Goal: Information Seeking & Learning: Learn about a topic

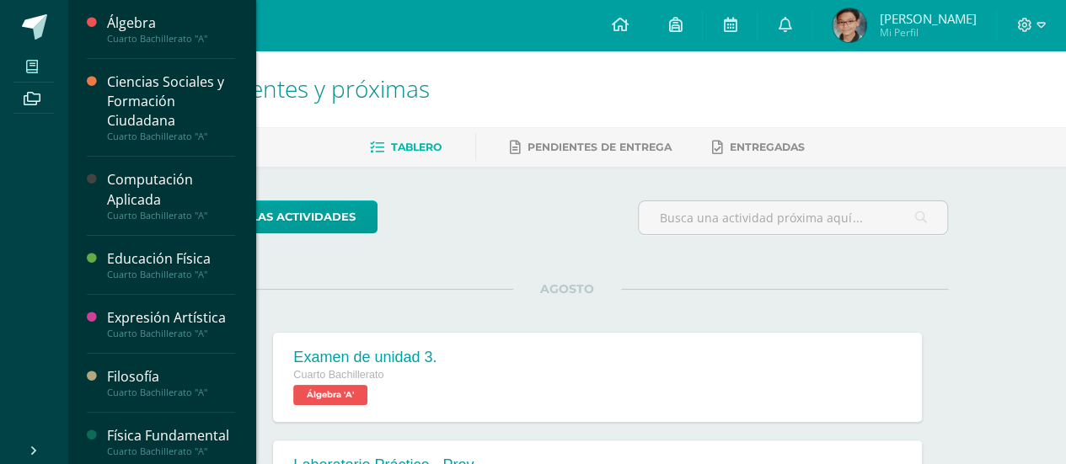
click at [41, 63] on span at bounding box center [32, 66] width 38 height 23
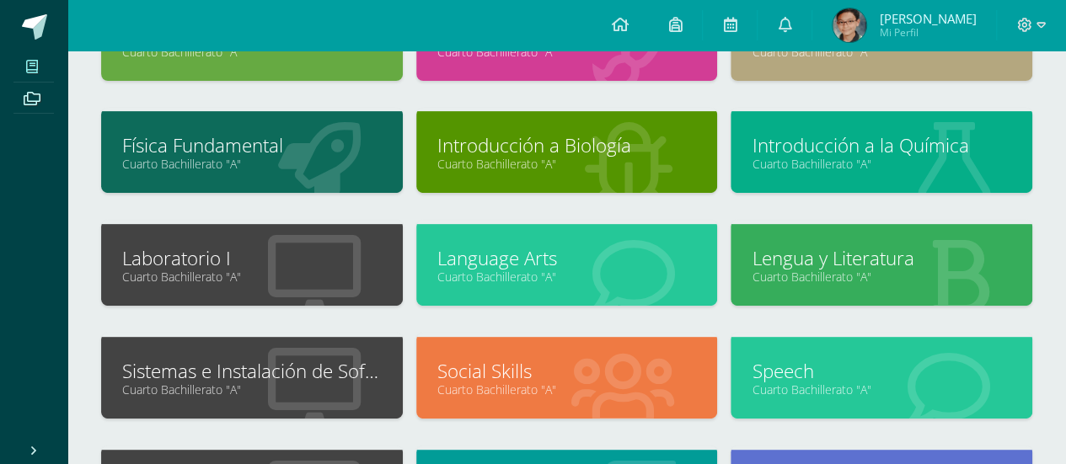
scroll to position [253, 0]
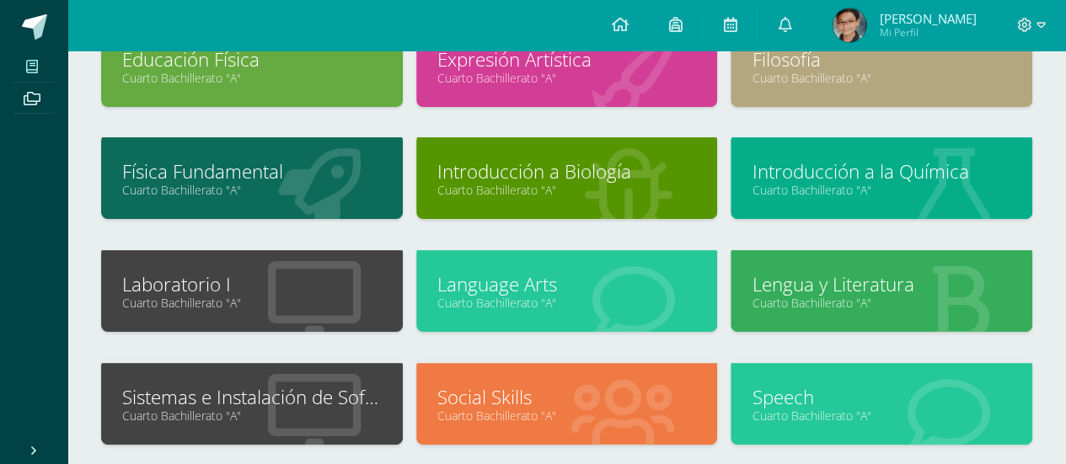
click at [590, 180] on link "Introducción a Biología" at bounding box center [567, 171] width 260 height 26
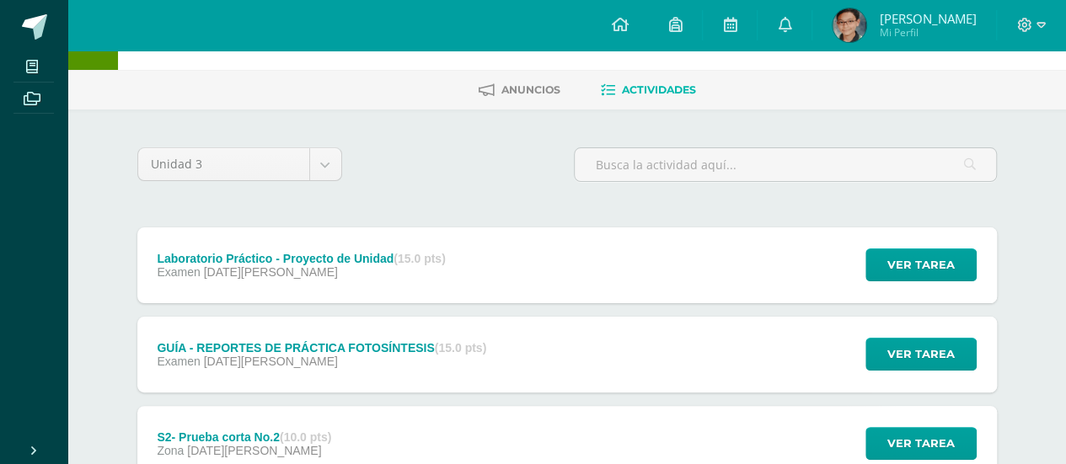
scroll to position [84, 0]
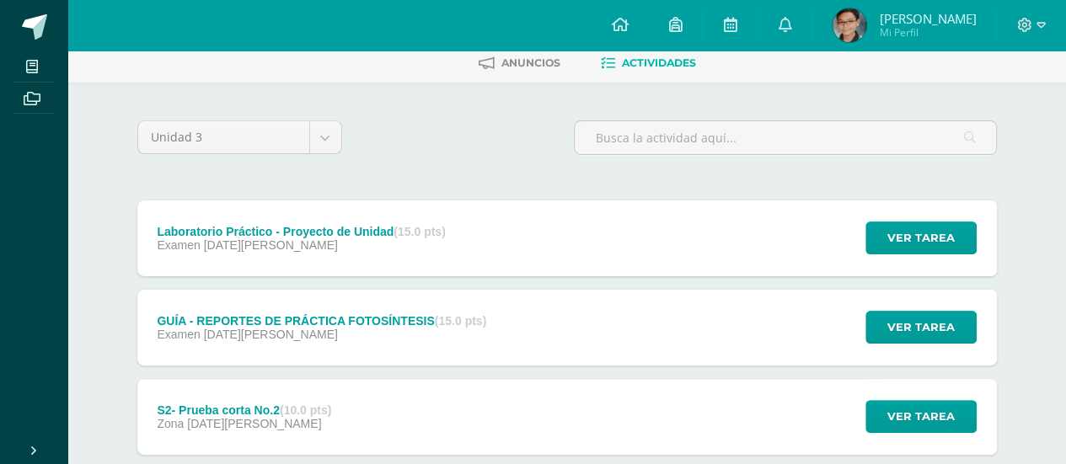
click at [438, 229] on strong "(15.0 pts)" at bounding box center [419, 231] width 51 height 13
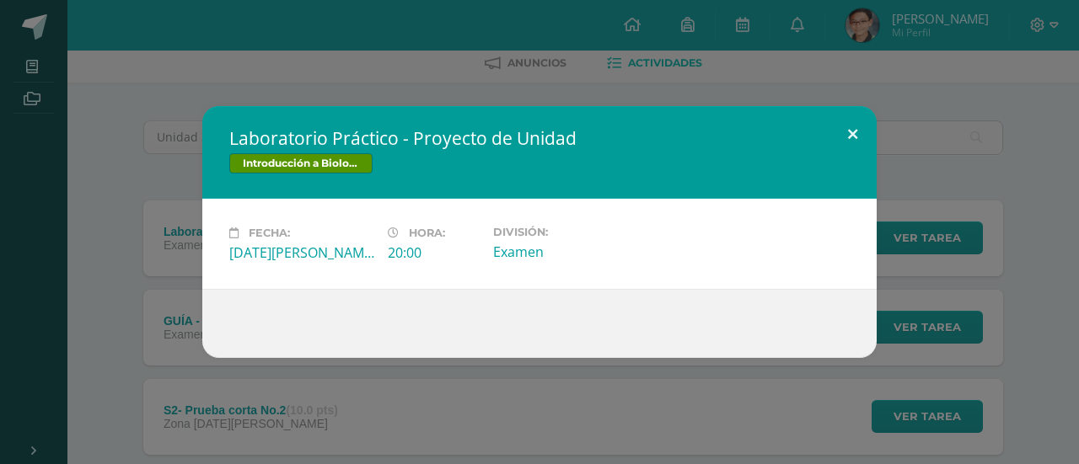
click at [861, 132] on button at bounding box center [853, 134] width 48 height 57
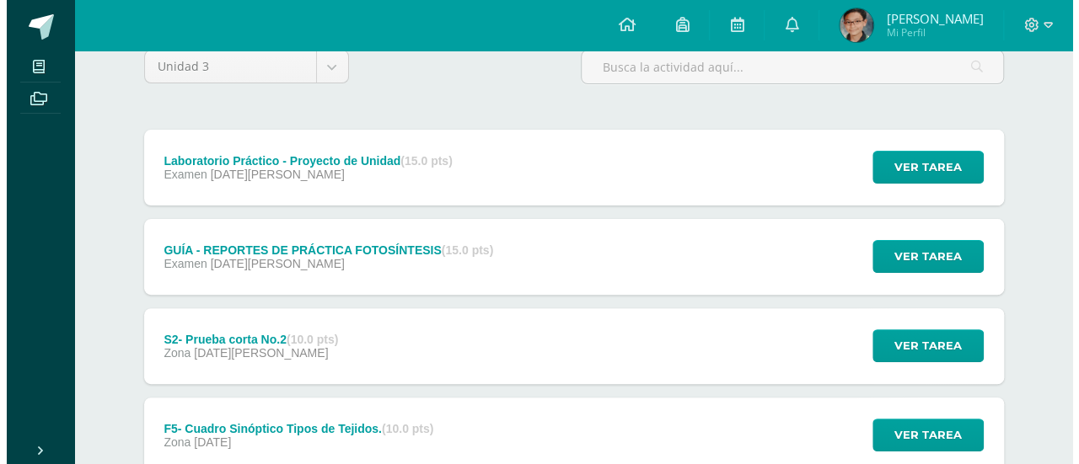
scroll to position [253, 0]
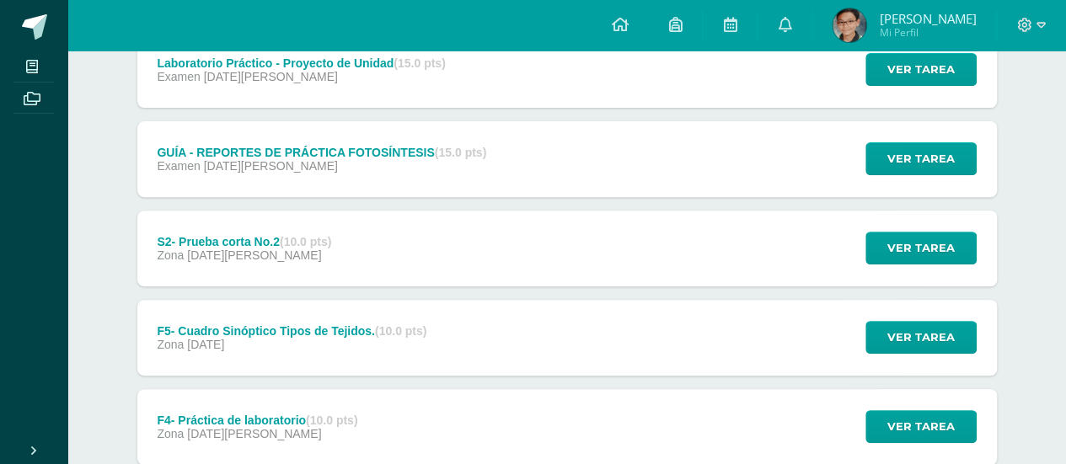
click at [302, 171] on div "GUÍA - REPORTES DE PRÁCTICA FOTOSÍNTESIS (15.0 pts) Examen [DATE][PERSON_NAME]" at bounding box center [322, 159] width 370 height 76
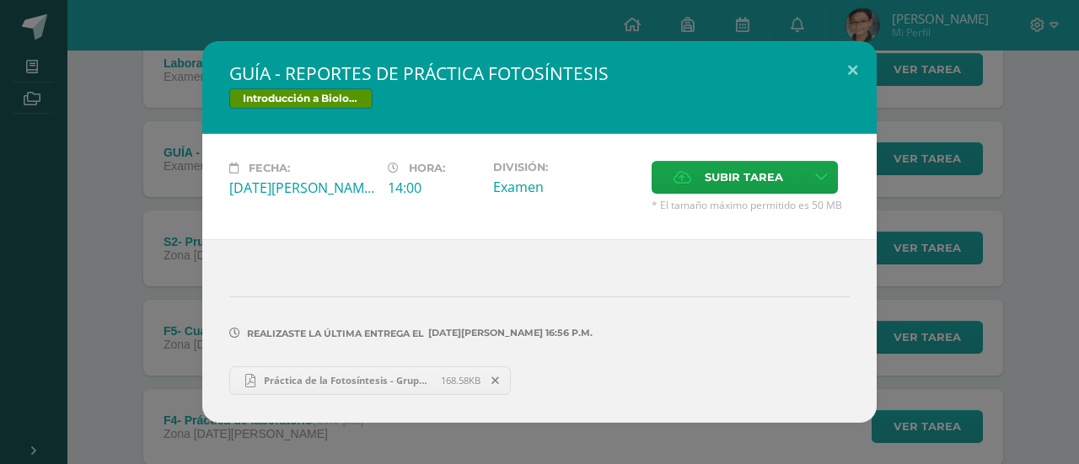
click at [335, 382] on span "Práctica de la Fotosíntesis - Grupo 3.pdf" at bounding box center [347, 380] width 185 height 13
